Goal: Transaction & Acquisition: Purchase product/service

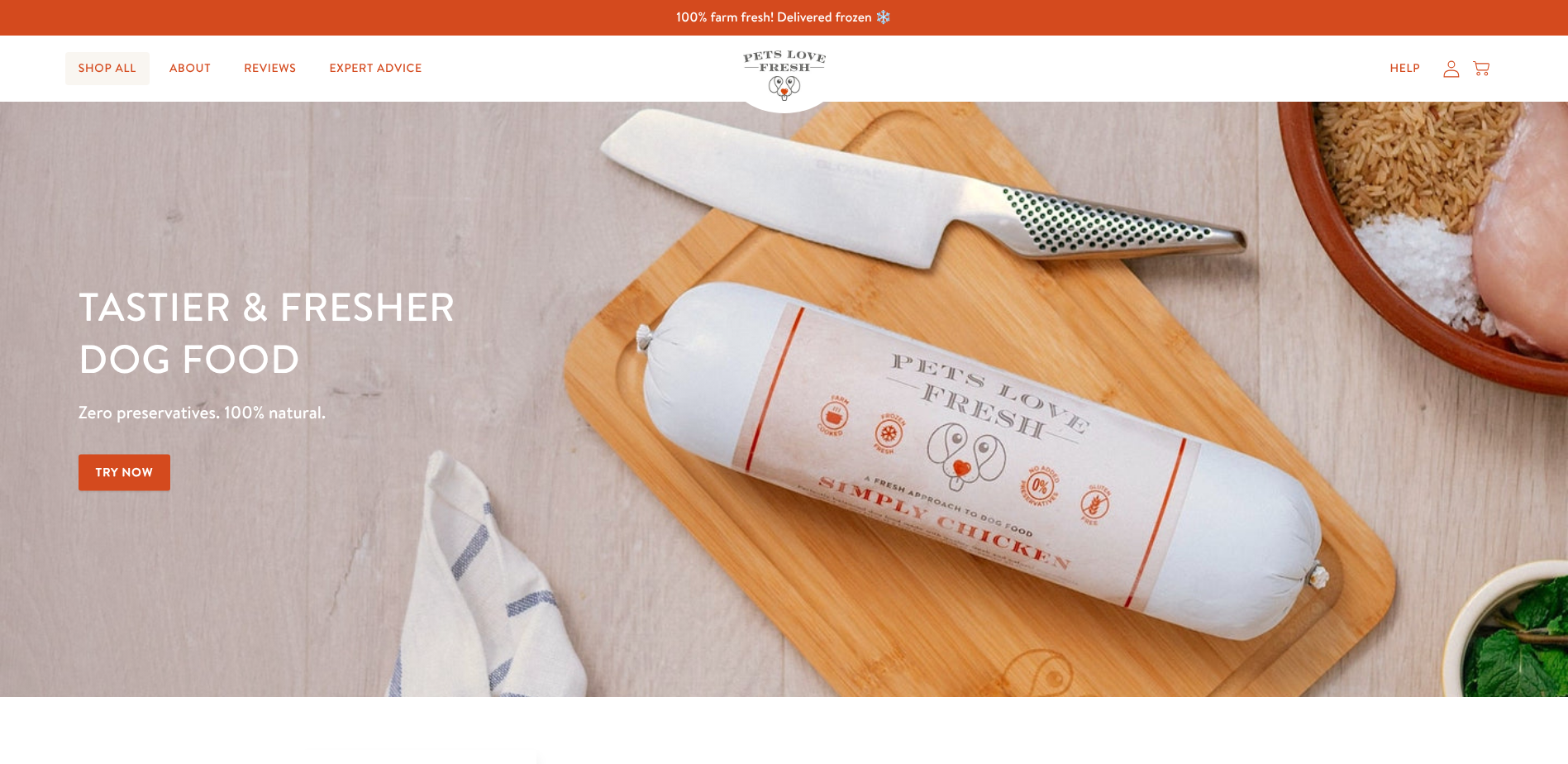
click at [111, 71] on link "Shop All" at bounding box center [107, 69] width 84 height 33
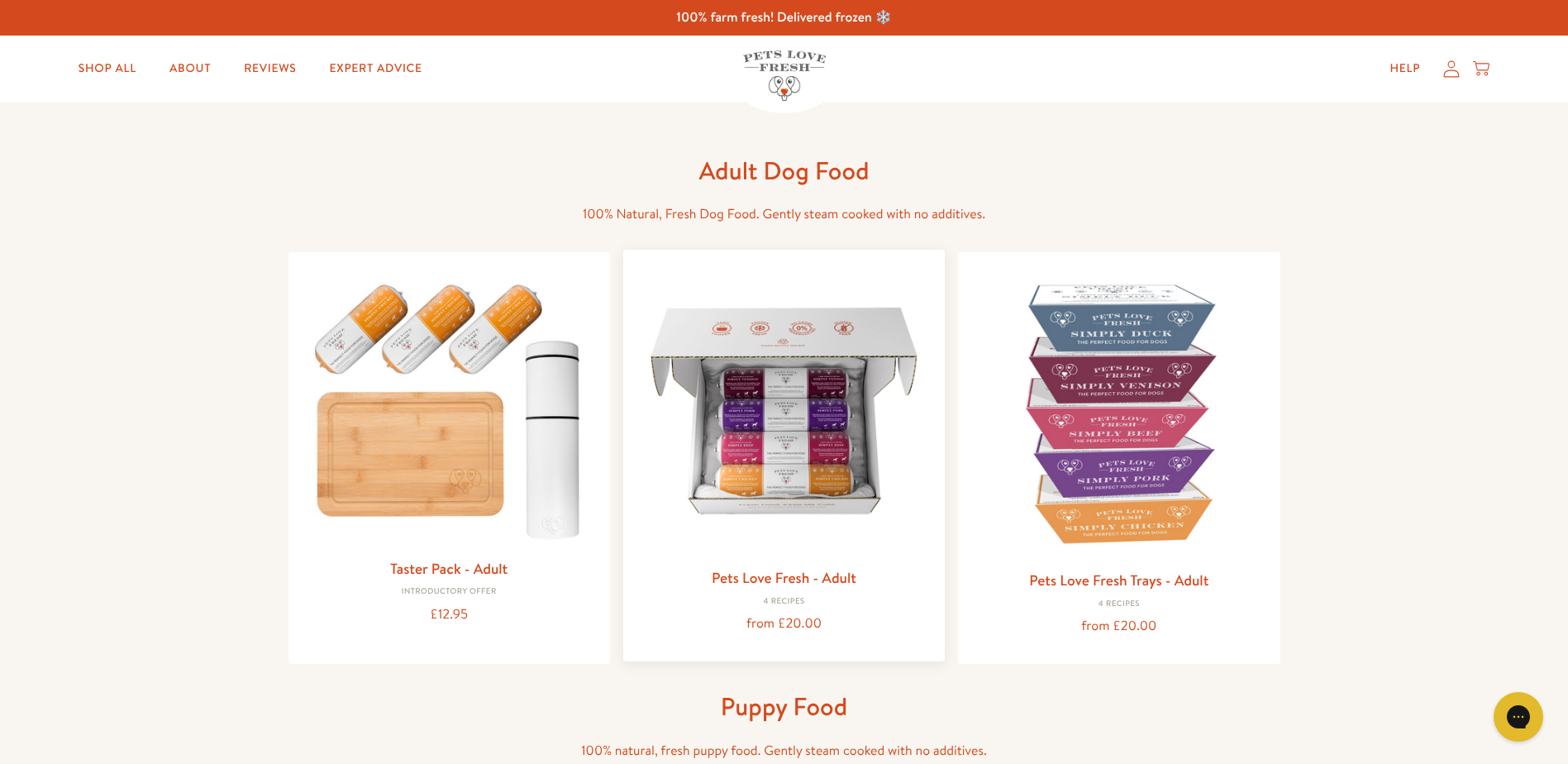
click at [793, 607] on div "Pets Love Fresh - Adult 4 Recipes from £20.00" at bounding box center [784, 601] width 295 height 70
click at [799, 413] on img at bounding box center [784, 410] width 295 height 295
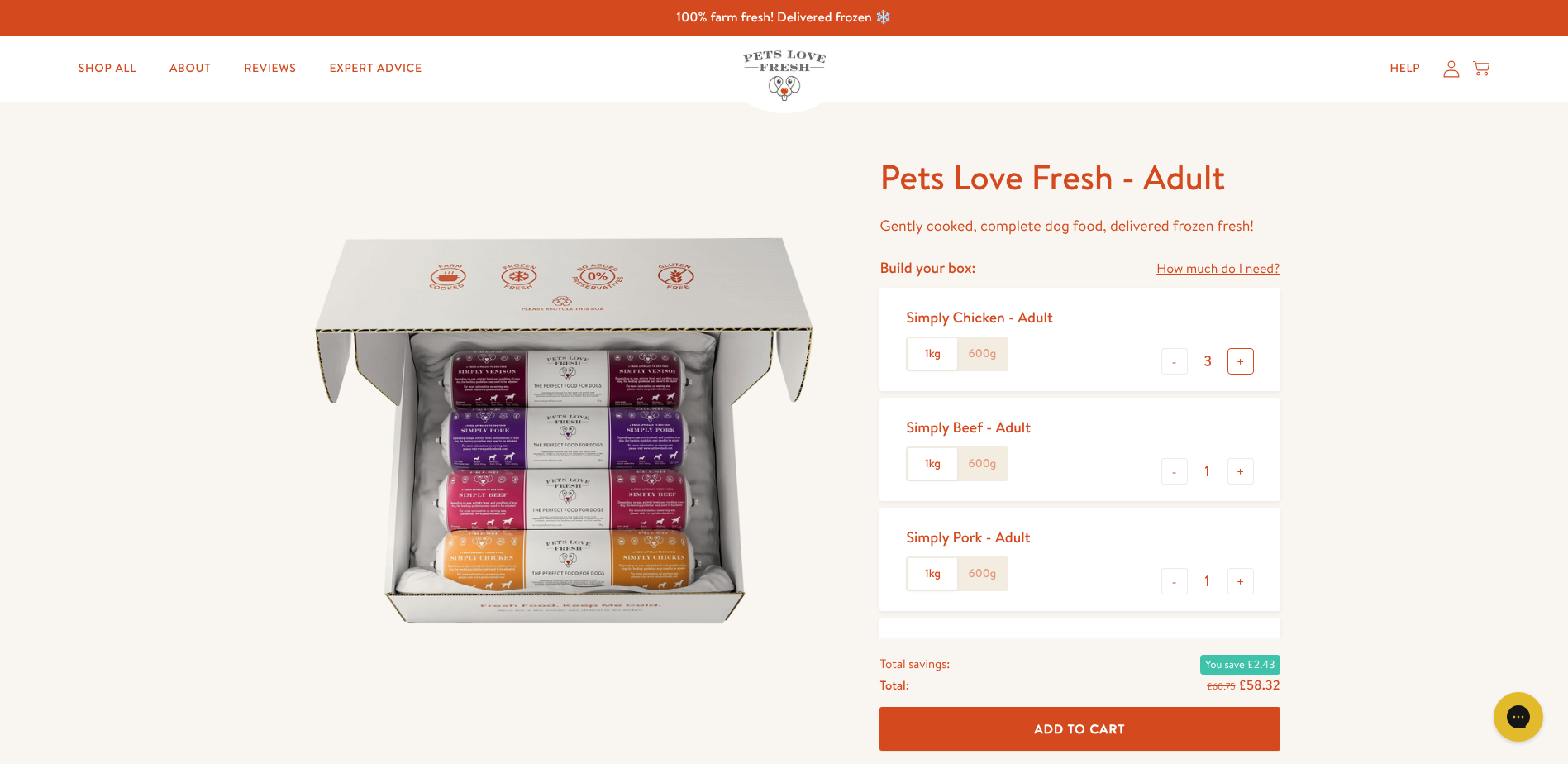
click at [1242, 358] on button "+" at bounding box center [1240, 361] width 27 height 27
click at [1236, 358] on button "+" at bounding box center [1240, 361] width 27 height 27
type input "6"
click at [1169, 475] on button "-" at bounding box center [1174, 471] width 27 height 27
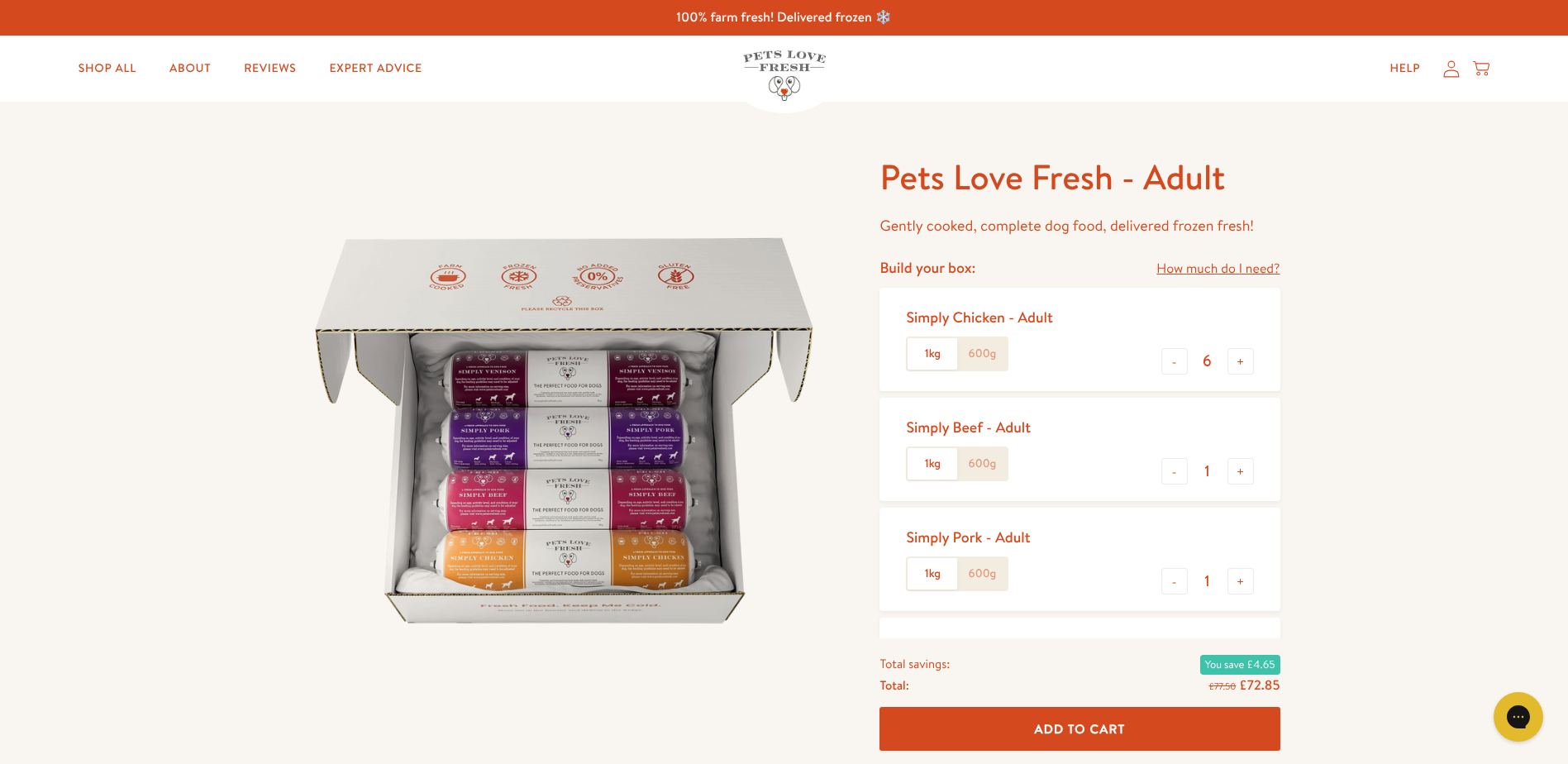
type input "0"
click at [1182, 584] on button "-" at bounding box center [1174, 581] width 27 height 27
type input "0"
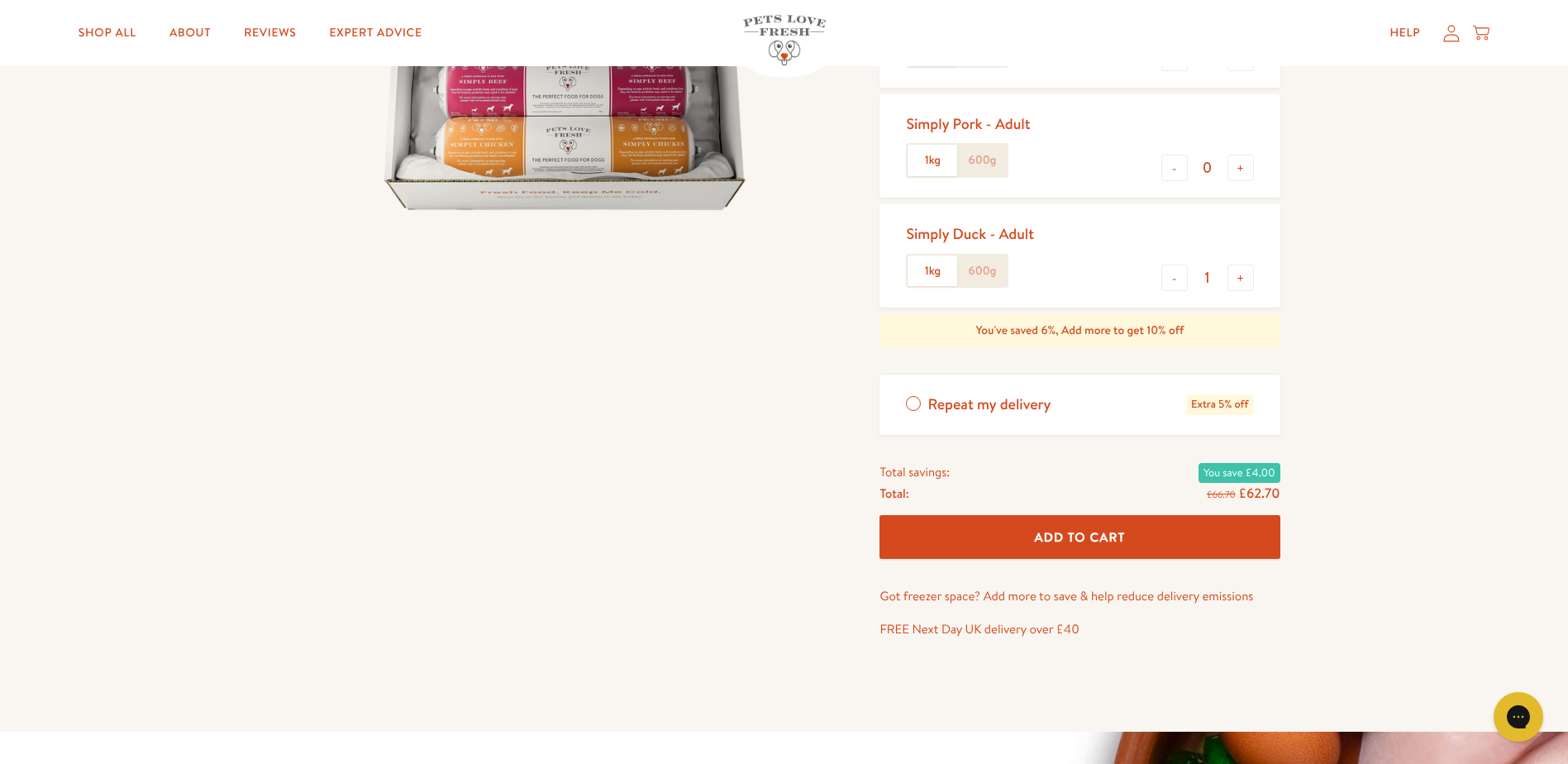
scroll to position [165, 0]
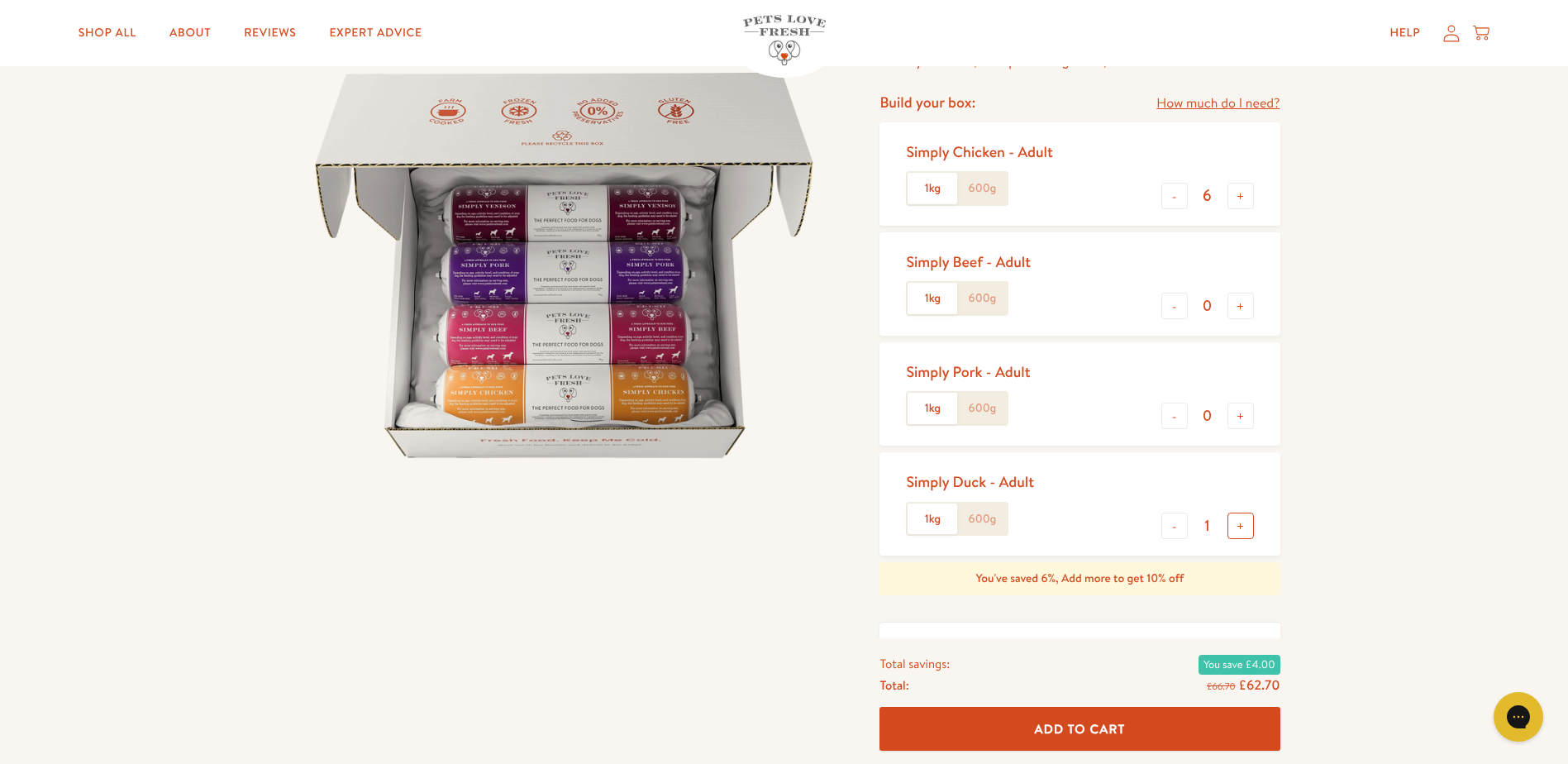
click at [1245, 523] on button "+" at bounding box center [1240, 525] width 27 height 27
click at [1243, 523] on button "+" at bounding box center [1240, 525] width 27 height 27
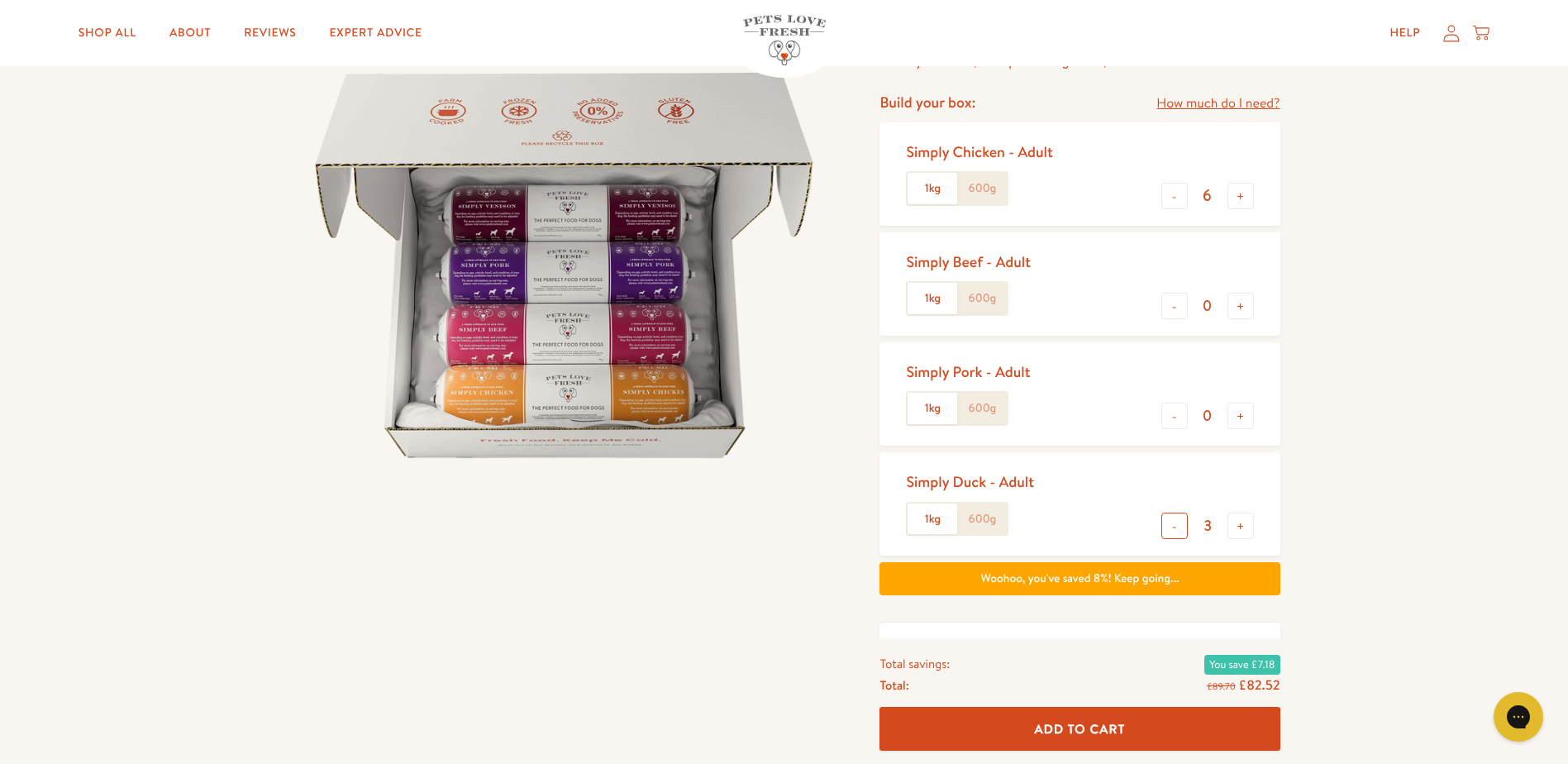
click at [1175, 518] on button "-" at bounding box center [1174, 525] width 27 height 27
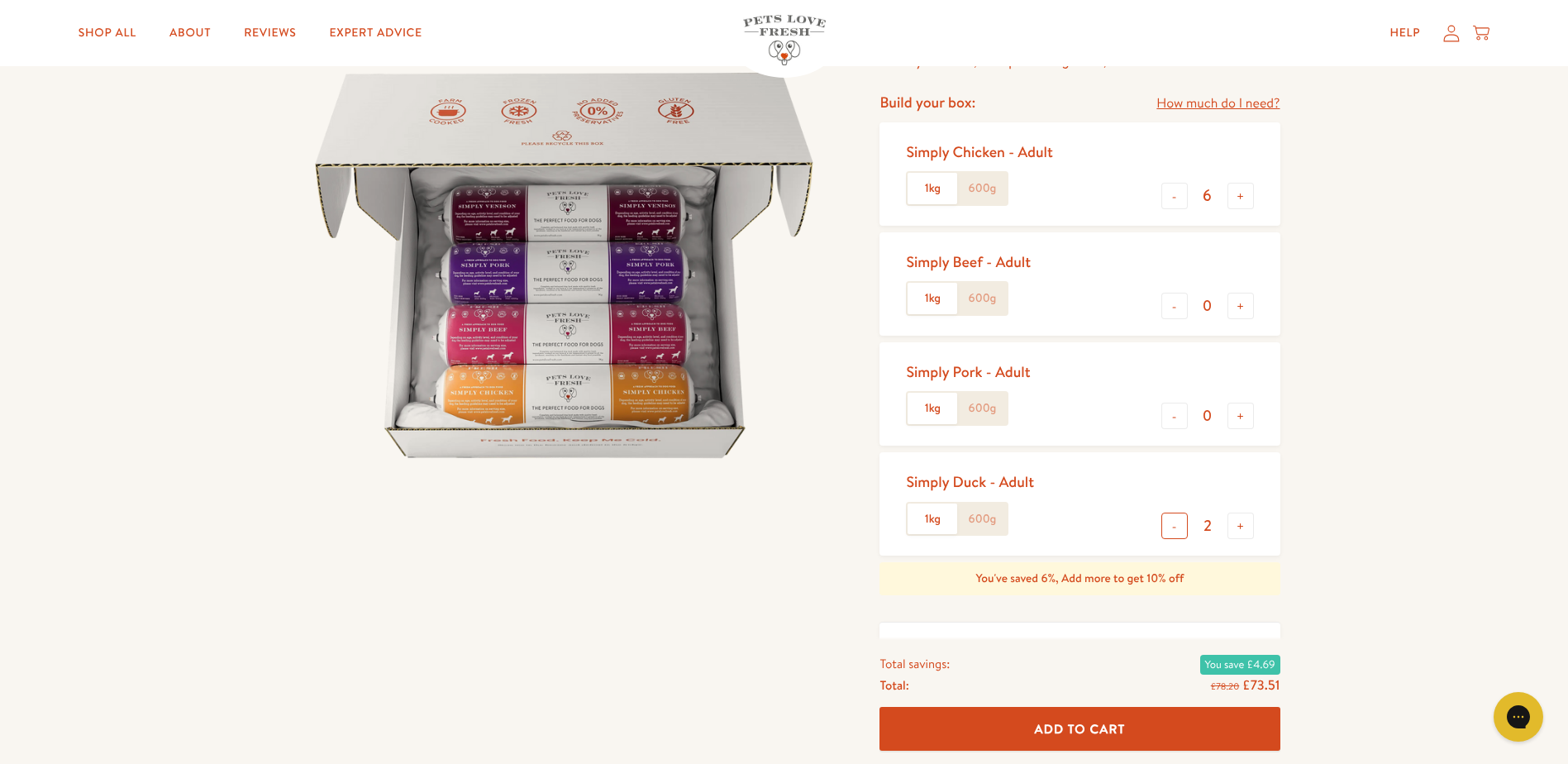
click at [1175, 518] on button "-" at bounding box center [1174, 525] width 27 height 27
click at [1244, 533] on button "+" at bounding box center [1240, 525] width 27 height 27
click at [1180, 529] on button "-" at bounding box center [1174, 525] width 27 height 27
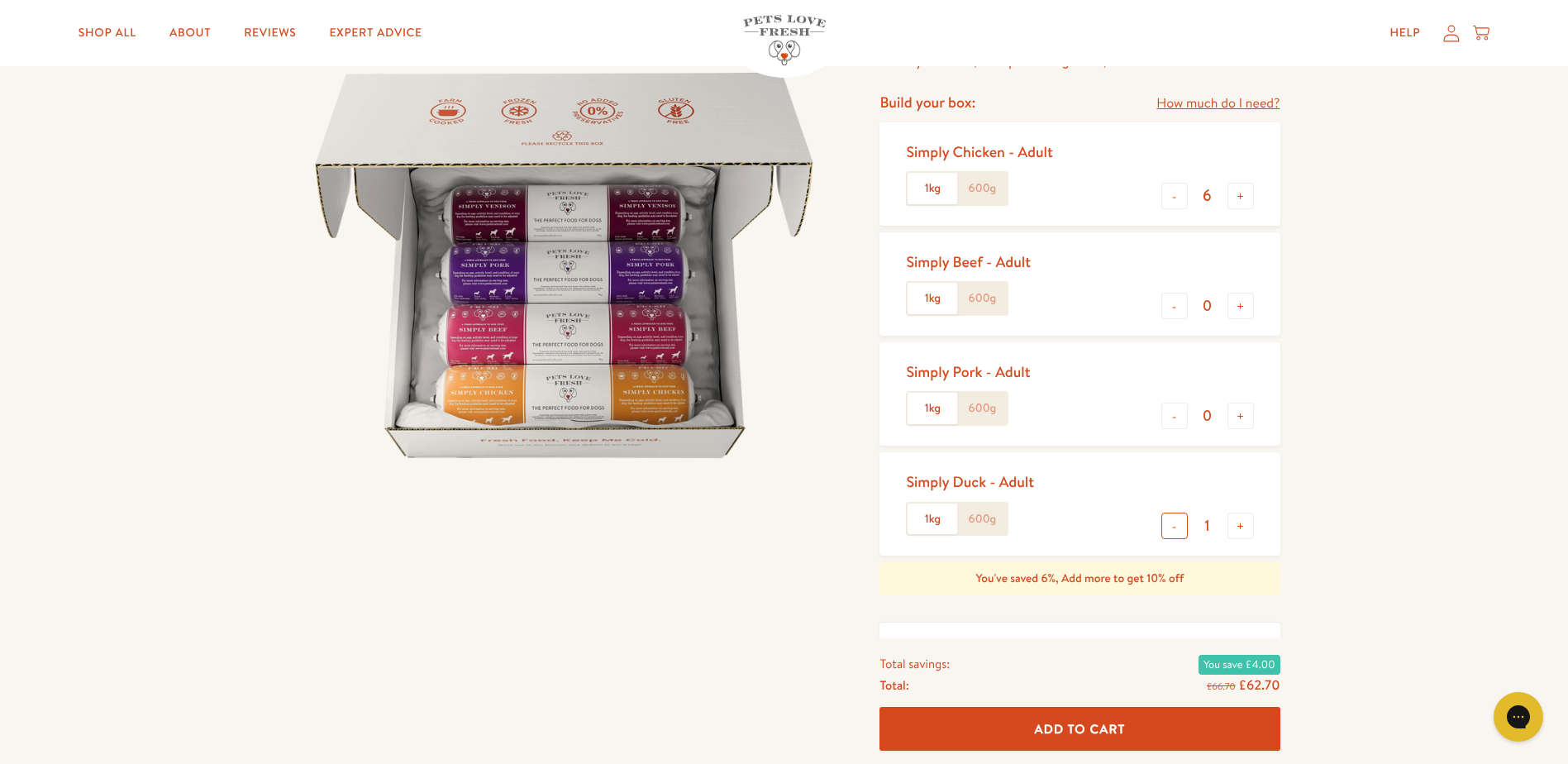
click at [1180, 529] on button "-" at bounding box center [1174, 525] width 27 height 27
click at [1234, 527] on button "+" at bounding box center [1240, 525] width 27 height 27
click at [1183, 523] on button "-" at bounding box center [1174, 525] width 27 height 27
type input "0"
click at [1247, 205] on button "+" at bounding box center [1240, 196] width 27 height 27
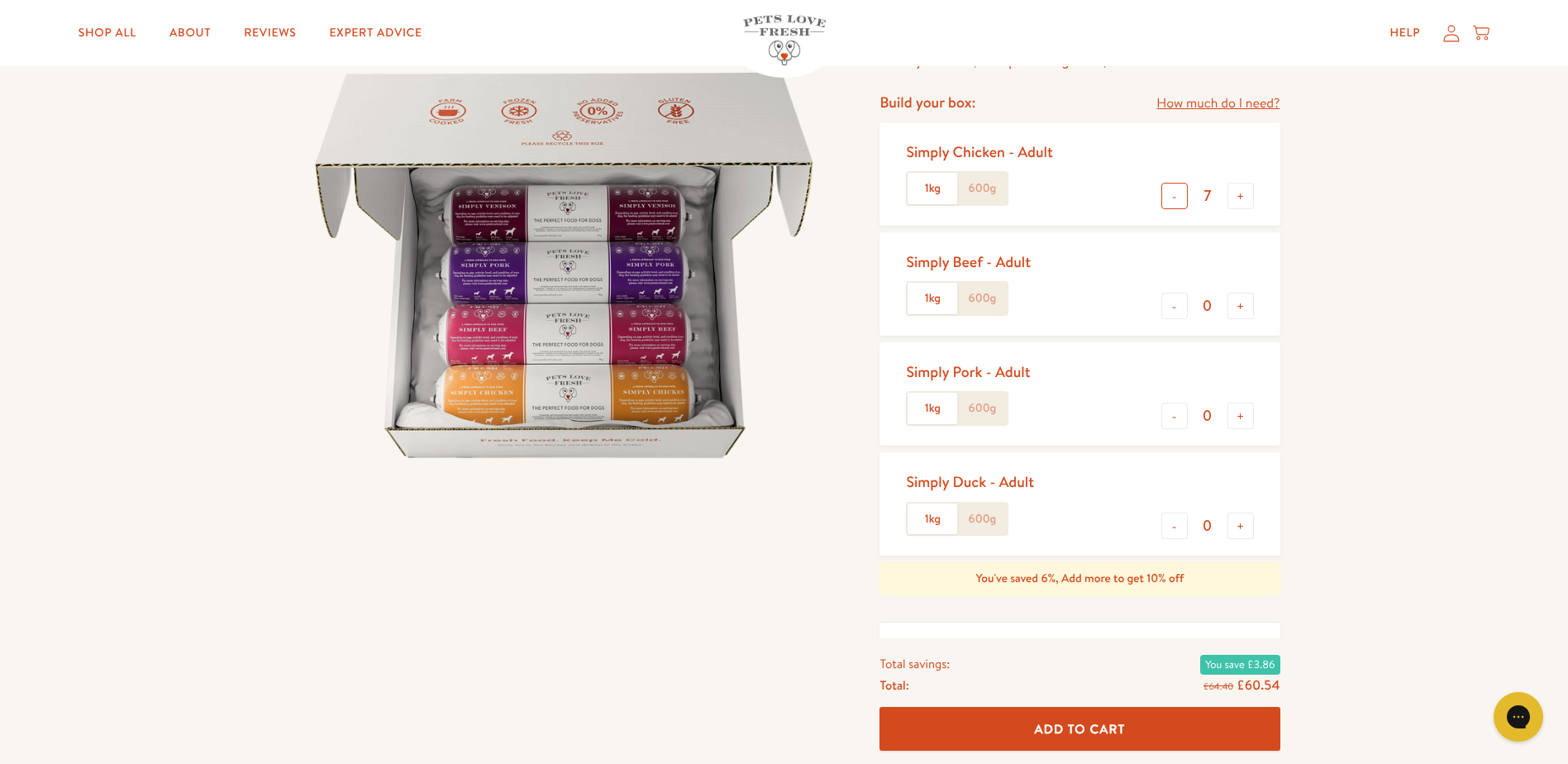
click at [1185, 198] on button "-" at bounding box center [1174, 196] width 27 height 27
click at [1238, 194] on button "+" at bounding box center [1240, 196] width 27 height 27
click at [1166, 198] on button "-" at bounding box center [1174, 196] width 27 height 27
click at [1248, 197] on button "+" at bounding box center [1240, 196] width 27 height 27
click at [1177, 201] on button "-" at bounding box center [1174, 196] width 27 height 27
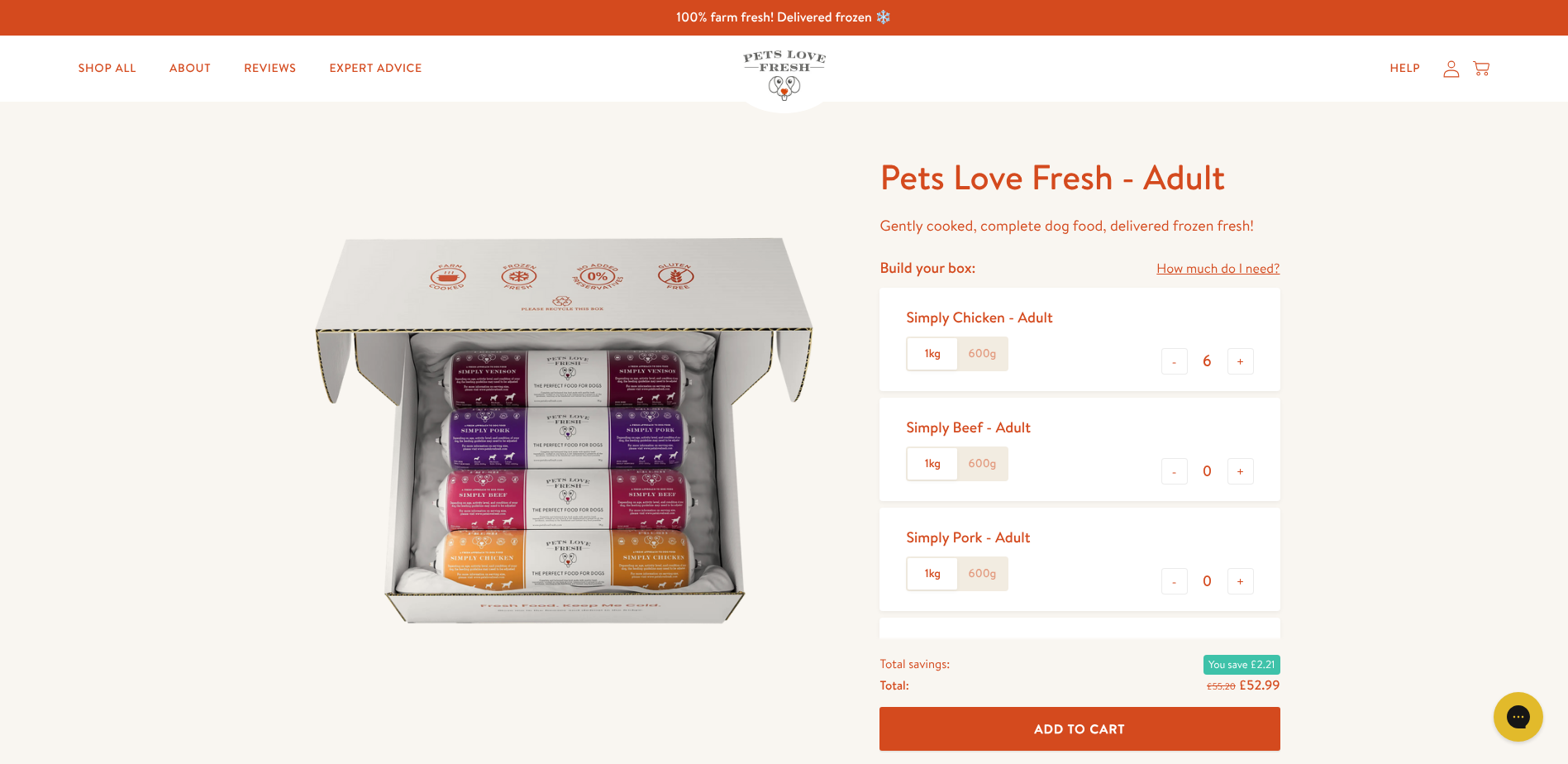
scroll to position [83, 0]
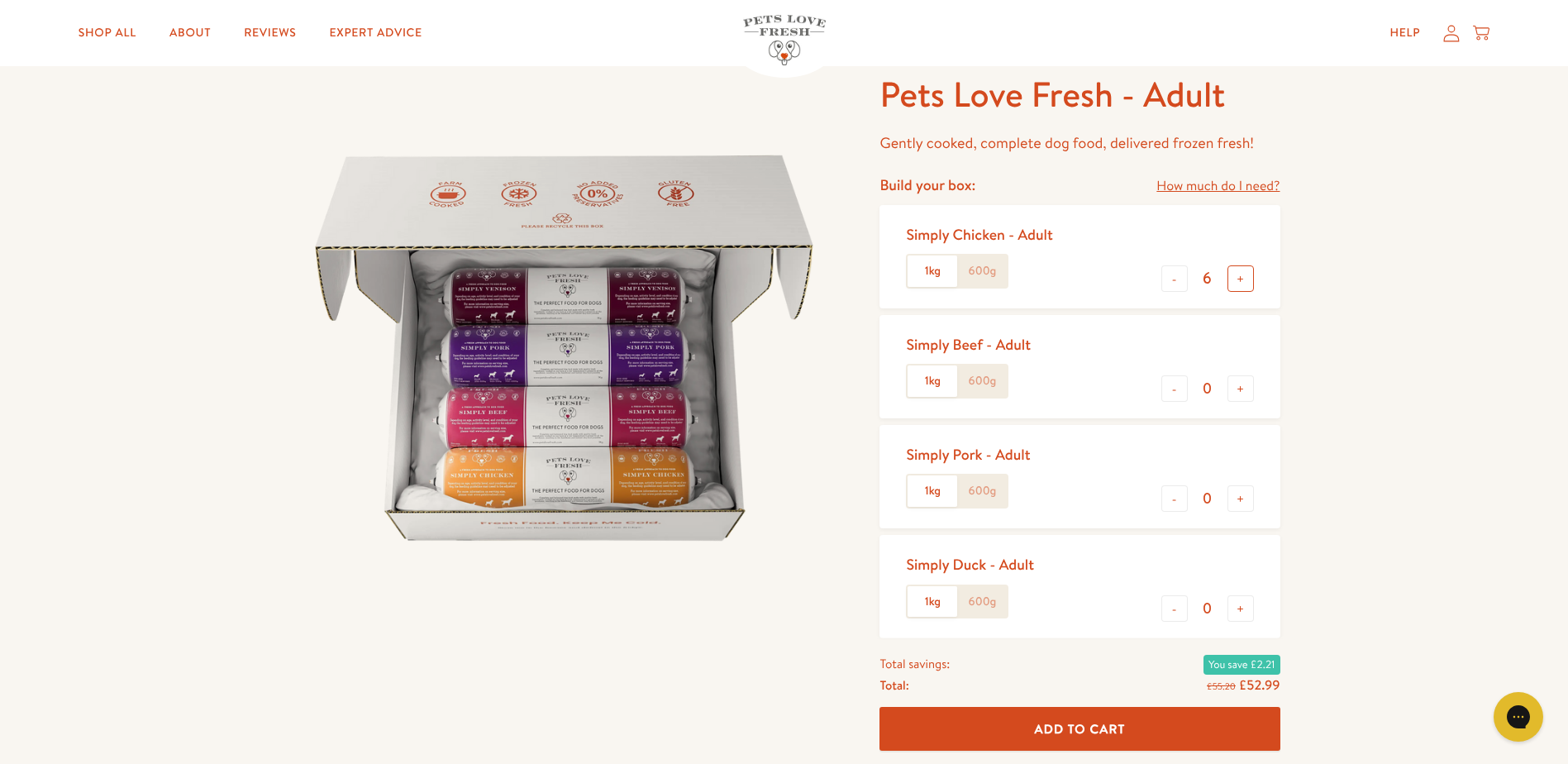
click at [1243, 272] on button "+" at bounding box center [1240, 278] width 27 height 27
type input "8"
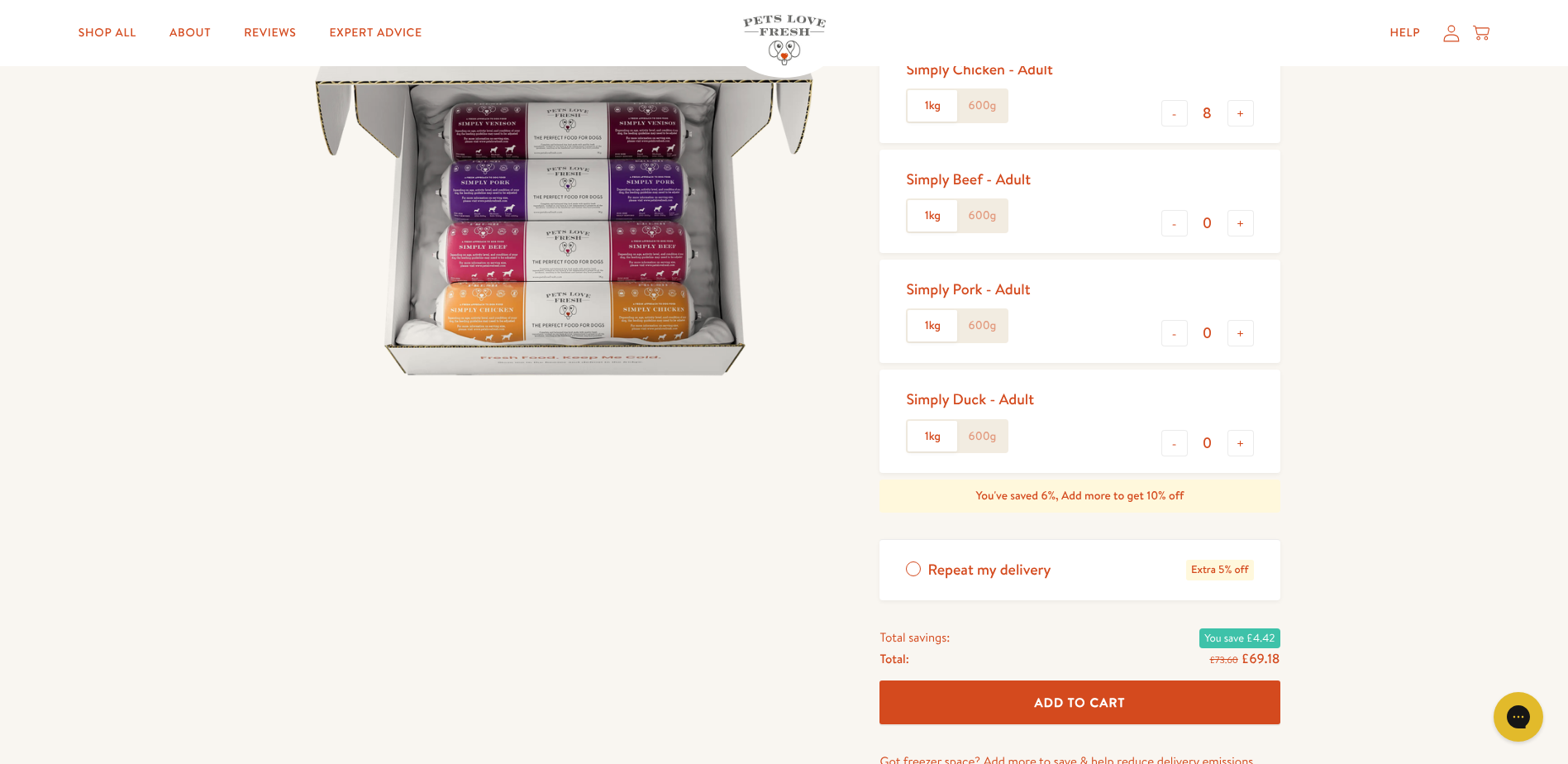
scroll to position [331, 0]
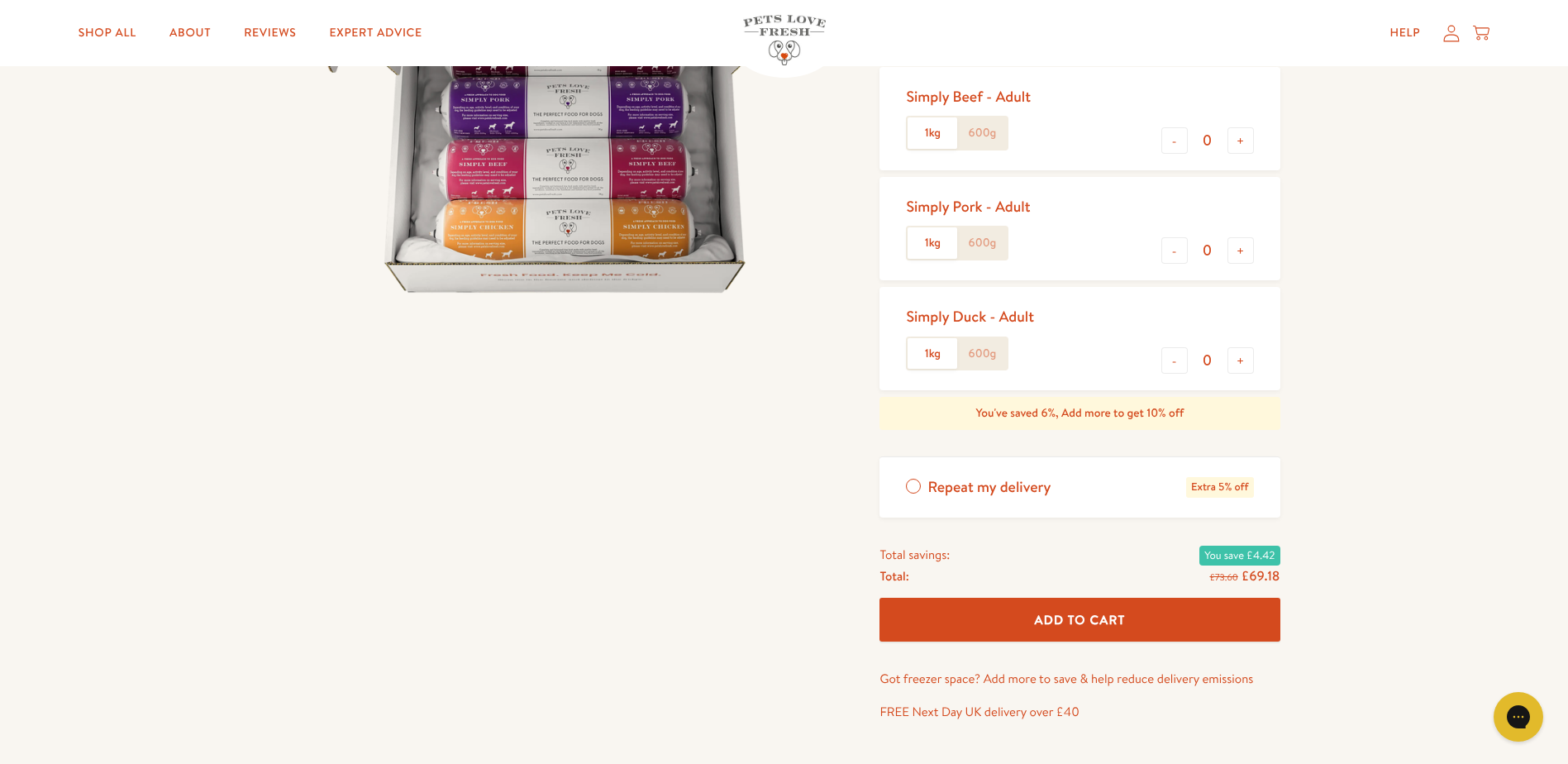
click at [1026, 607] on button "Add To Cart" at bounding box center [1079, 619] width 400 height 44
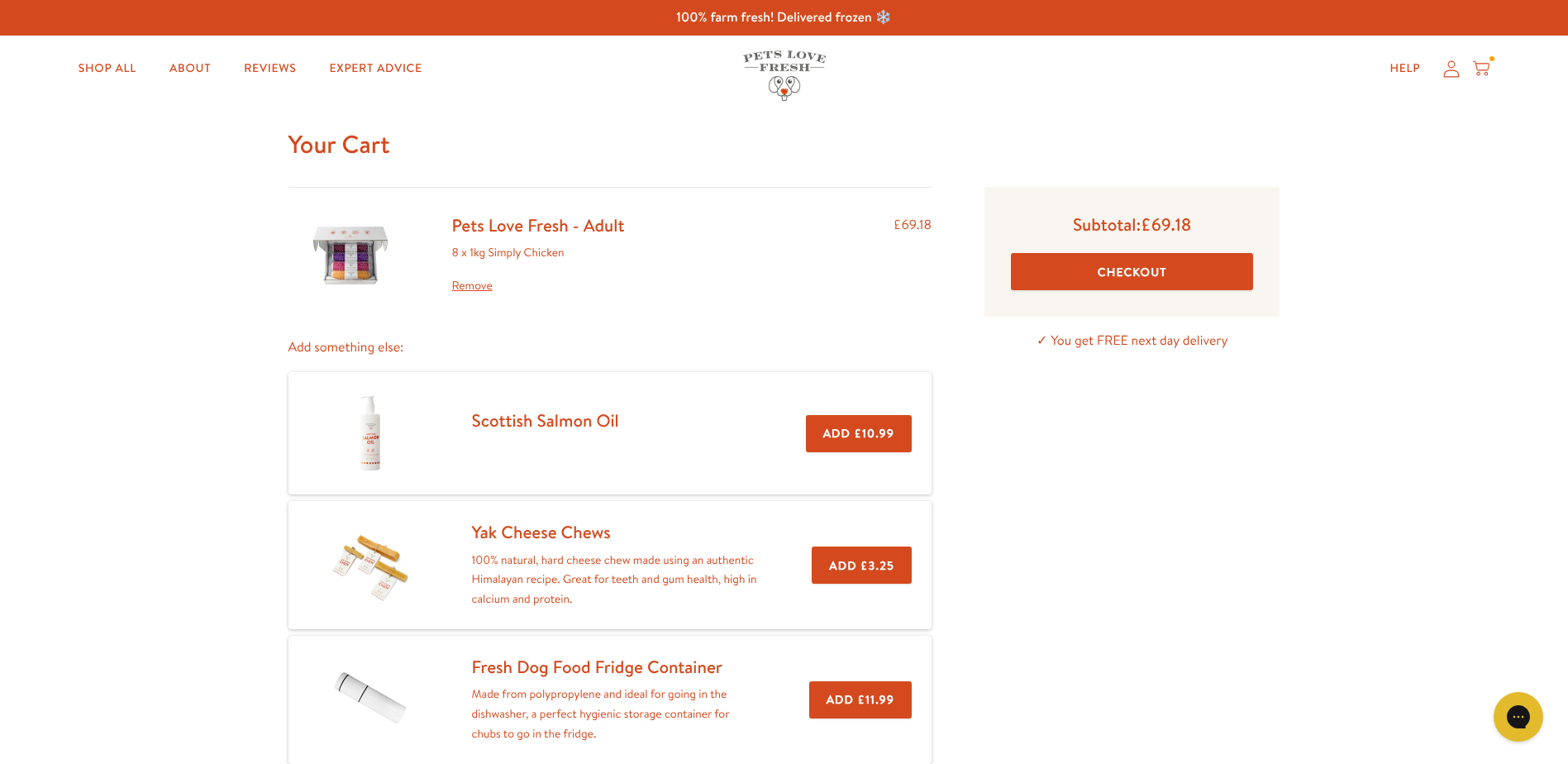
click at [1043, 272] on button "Checkout" at bounding box center [1132, 271] width 242 height 37
click at [470, 279] on link "Remove" at bounding box center [538, 285] width 173 height 20
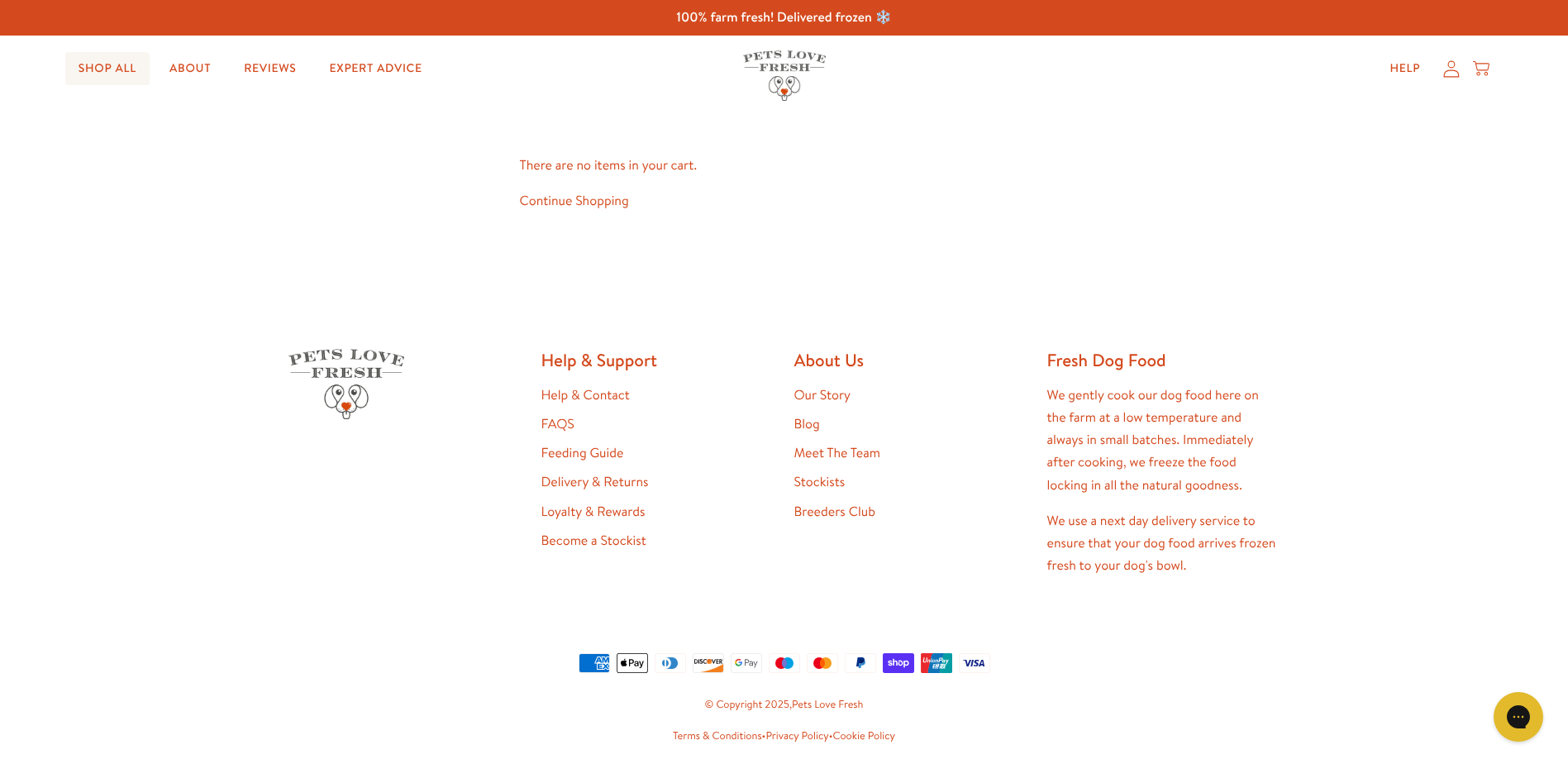
click at [119, 72] on link "Shop All" at bounding box center [107, 69] width 84 height 33
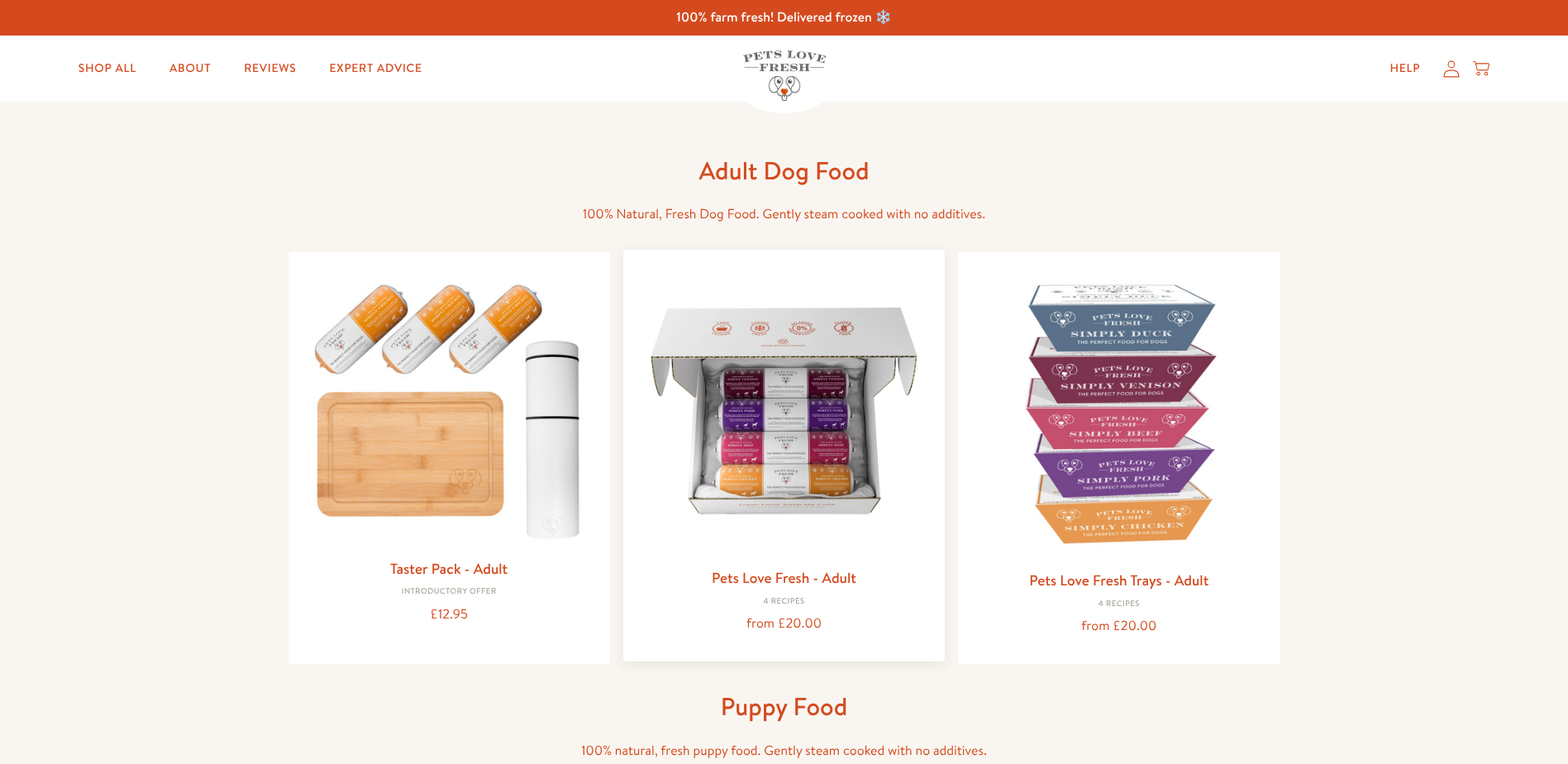
click at [727, 525] on img at bounding box center [784, 410] width 295 height 295
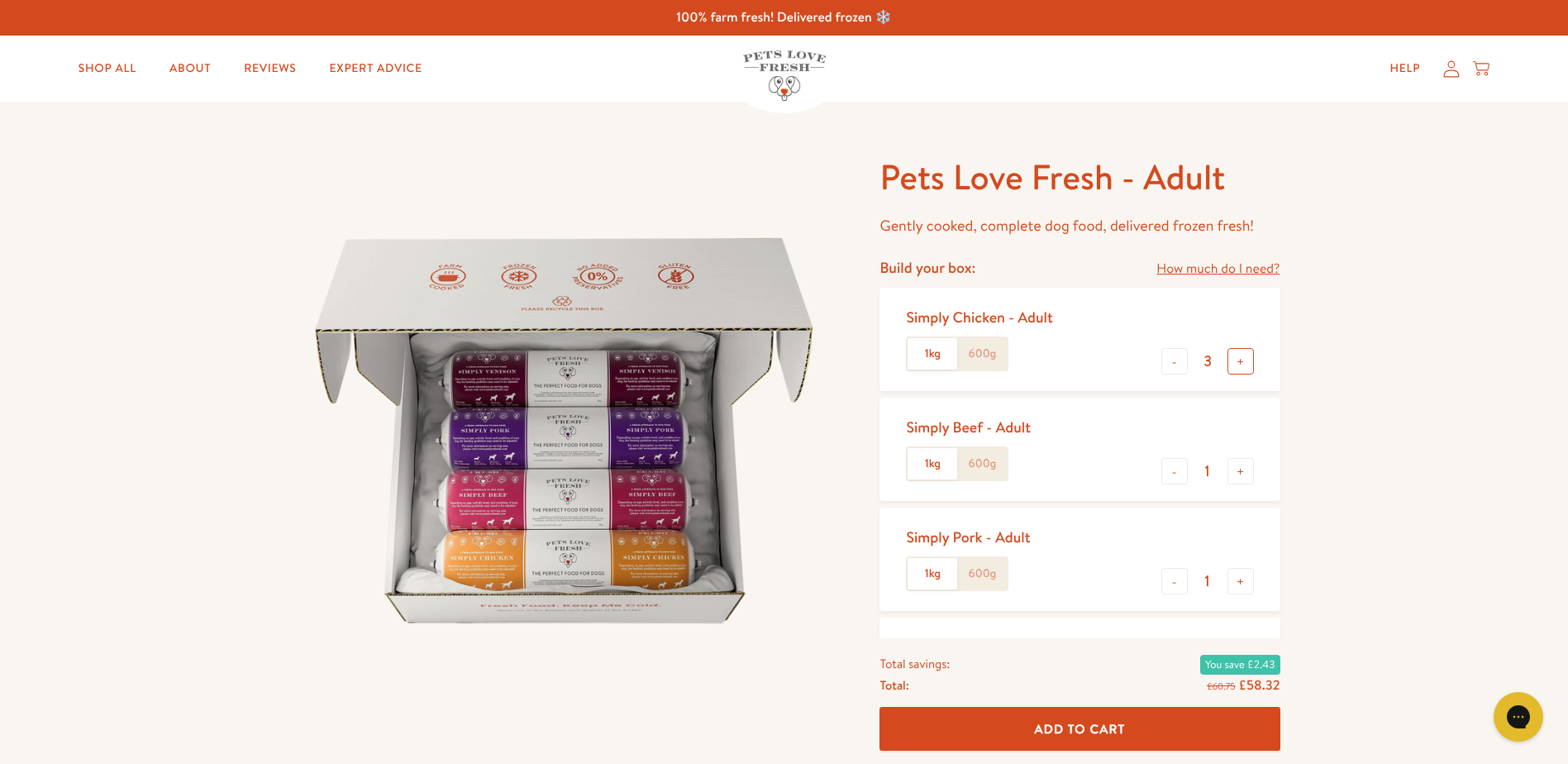
click at [1242, 358] on button "+" at bounding box center [1240, 361] width 27 height 27
type input "6"
click at [1172, 473] on button "-" at bounding box center [1174, 471] width 27 height 27
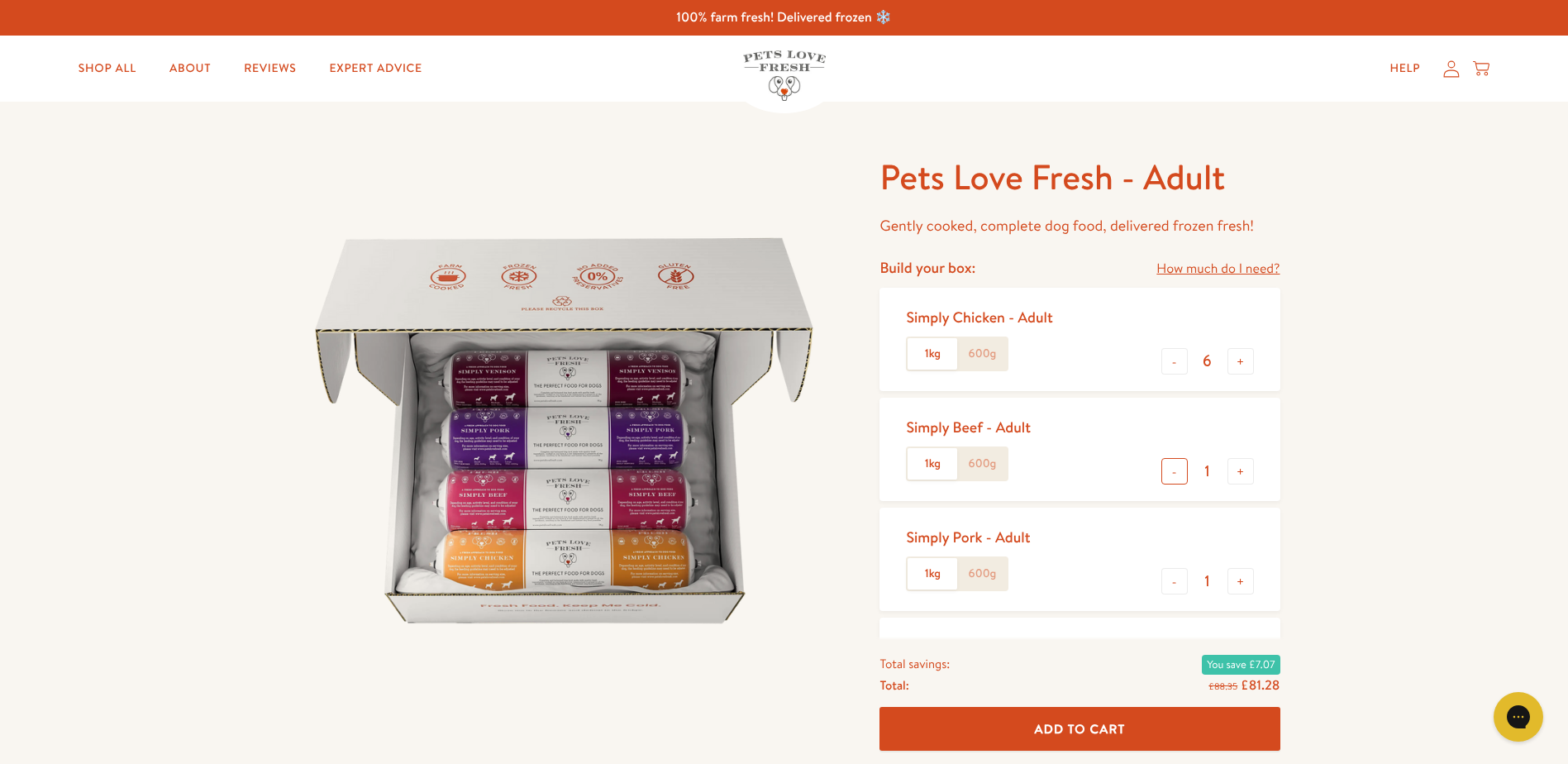
type input "0"
click at [1169, 587] on button "-" at bounding box center [1174, 581] width 27 height 27
type input "0"
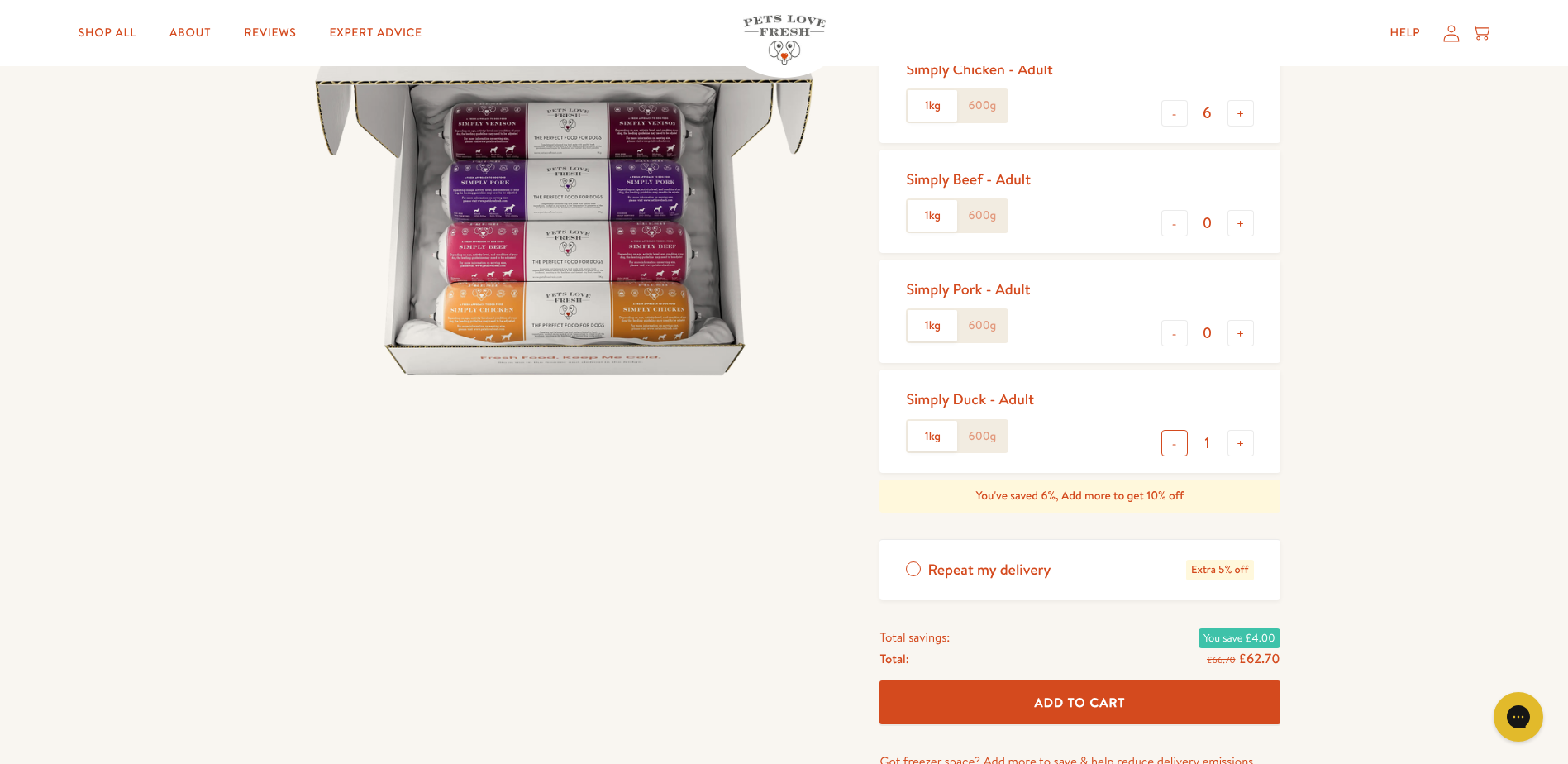
click at [1178, 442] on button "-" at bounding box center [1174, 443] width 27 height 27
type input "0"
click at [1057, 697] on span "Add To Cart" at bounding box center [1080, 702] width 91 height 17
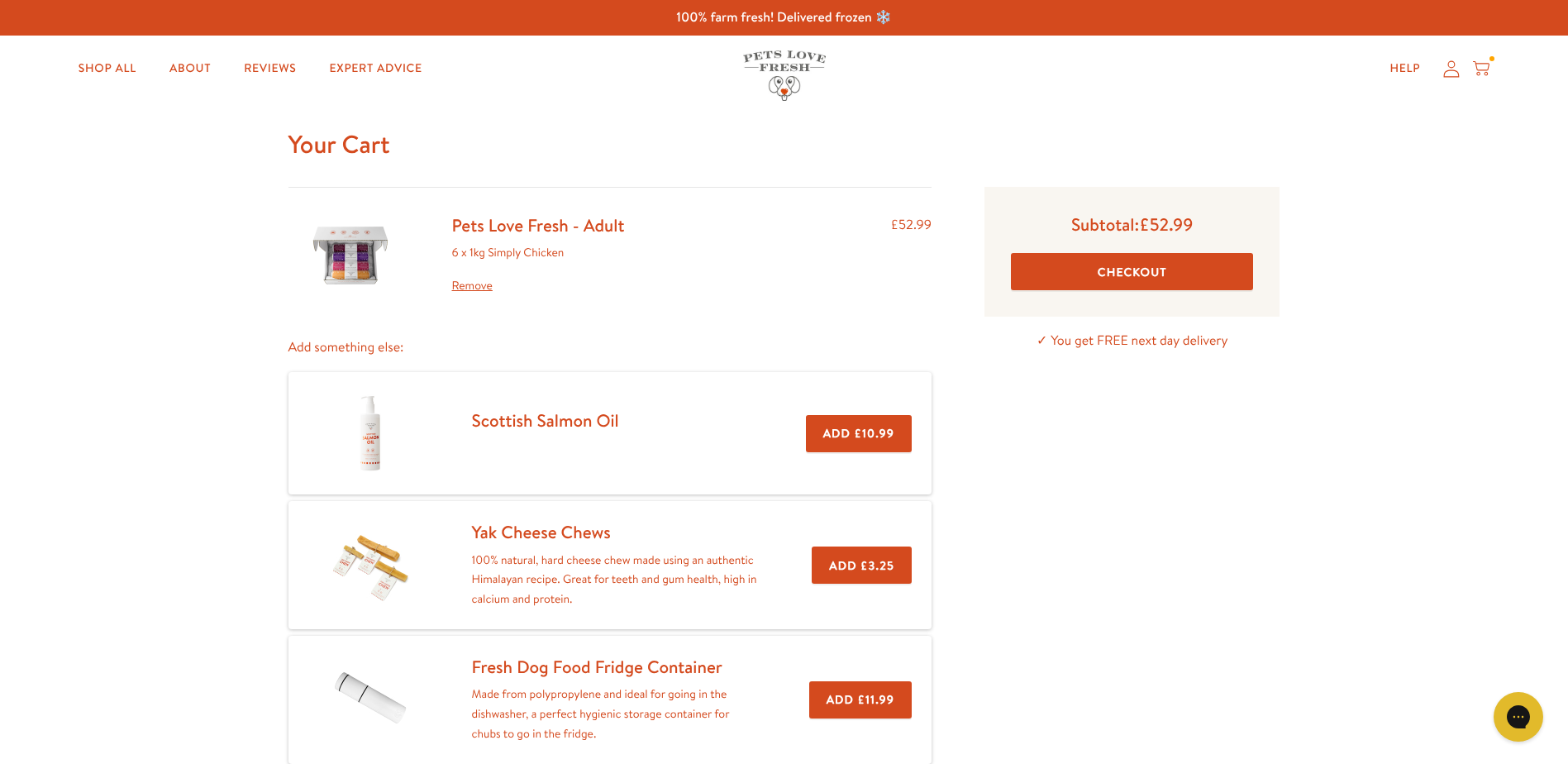
click at [1074, 257] on button "Checkout" at bounding box center [1132, 271] width 242 height 37
